Goal: Task Accomplishment & Management: Manage account settings

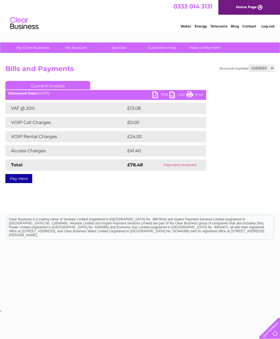
click at [260, 66] on select "1040693 1149459 30271298" at bounding box center [262, 68] width 26 height 7
select select "1149459"
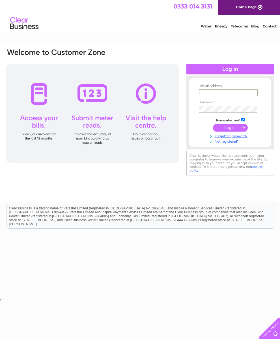
type input "Karenlesleyjones@hotmail.com"
click at [230, 129] on input "submit" at bounding box center [230, 128] width 35 height 8
click at [230, 129] on input "submit" at bounding box center [230, 127] width 35 height 8
click at [228, 129] on input "submit" at bounding box center [230, 127] width 35 height 8
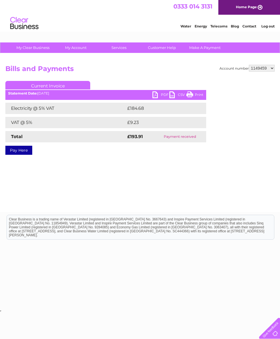
click at [266, 69] on select "1040693 1149459 30271298" at bounding box center [262, 68] width 26 height 7
select select "30271298"
click at [271, 68] on select "1040693 1149459 30271298" at bounding box center [262, 68] width 26 height 7
select select "1040693"
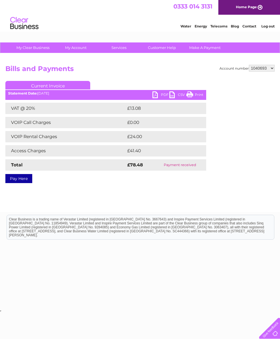
click at [156, 96] on link "PDF" at bounding box center [161, 95] width 17 height 8
